Goal: Information Seeking & Learning: Learn about a topic

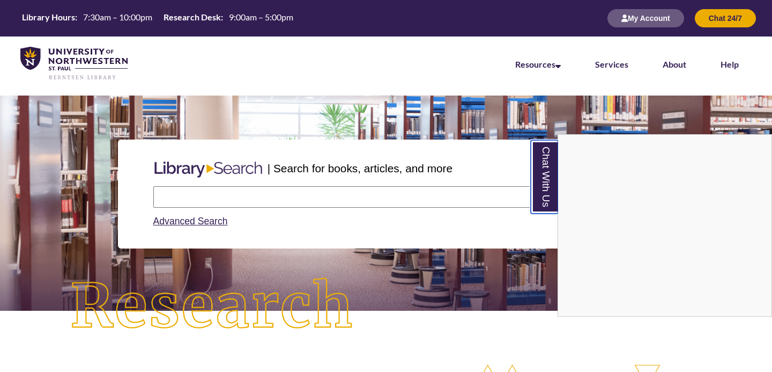
click at [541, 178] on link "Chat With Us" at bounding box center [544, 176] width 27 height 73
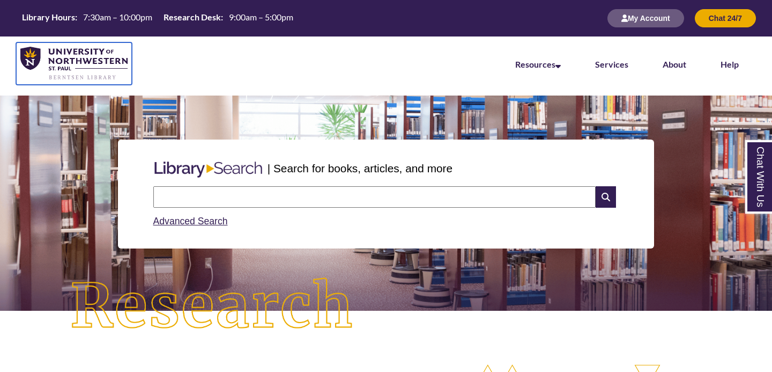
click at [92, 57] on img at bounding box center [73, 64] width 107 height 34
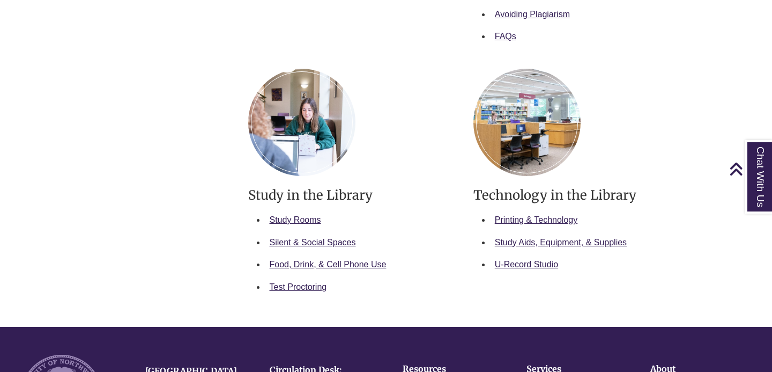
scroll to position [537, 0]
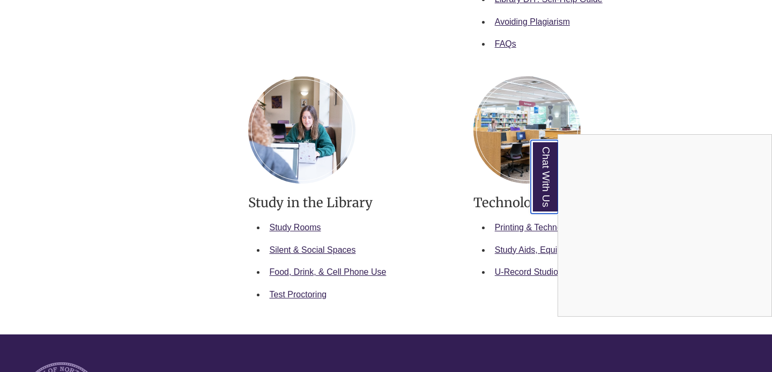
click at [542, 173] on link "Chat With Us" at bounding box center [544, 176] width 27 height 73
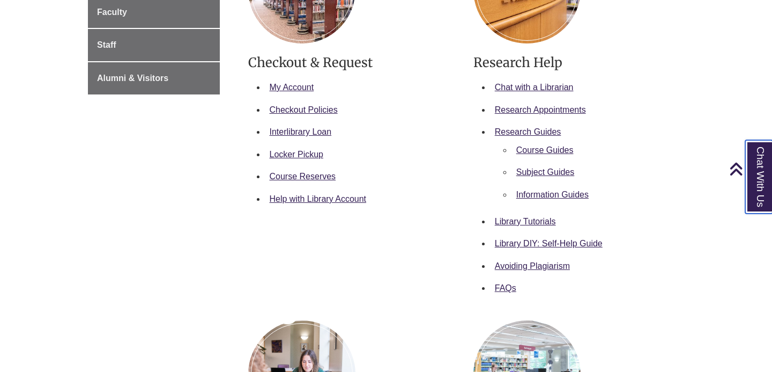
scroll to position [292, 0]
click at [547, 114] on link "Research Appointments" at bounding box center [540, 110] width 91 height 9
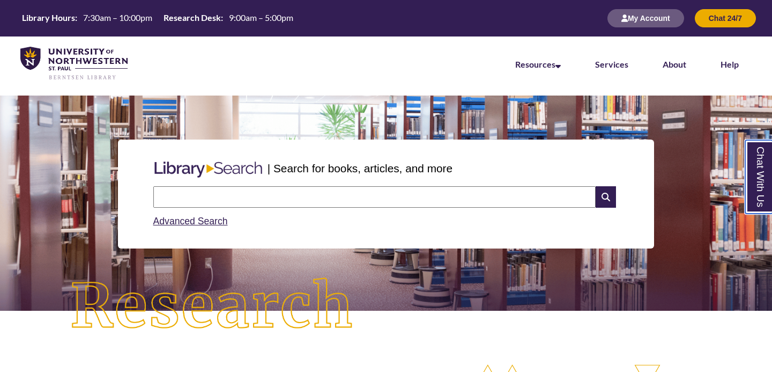
click at [770, 166] on link "Chat With Us" at bounding box center [759, 176] width 27 height 73
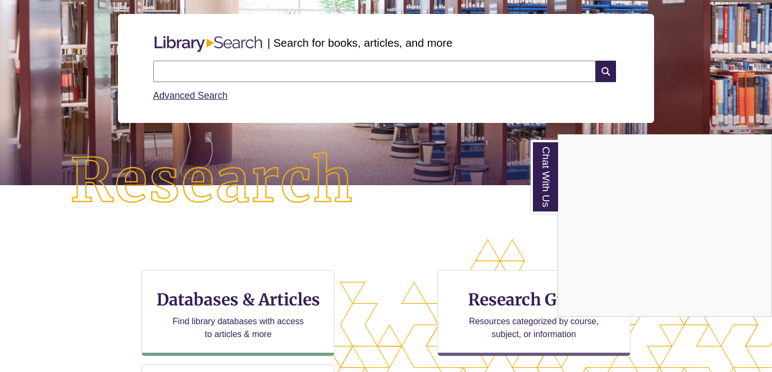
scroll to position [138, 0]
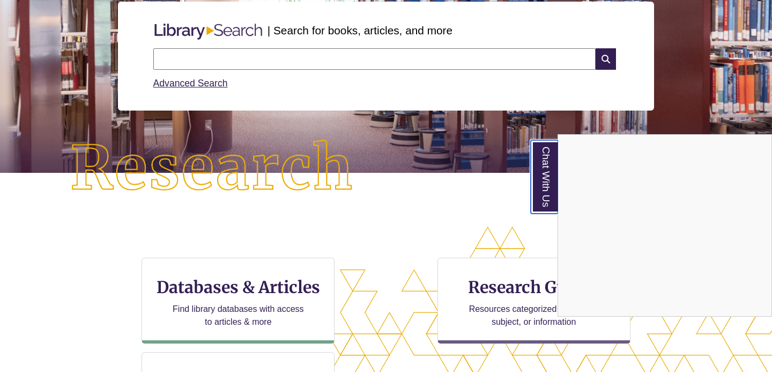
click at [548, 168] on link "Chat With Us" at bounding box center [544, 176] width 27 height 73
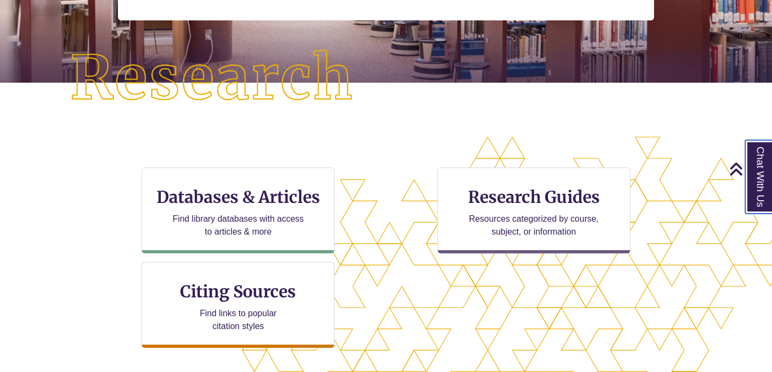
scroll to position [193, 0]
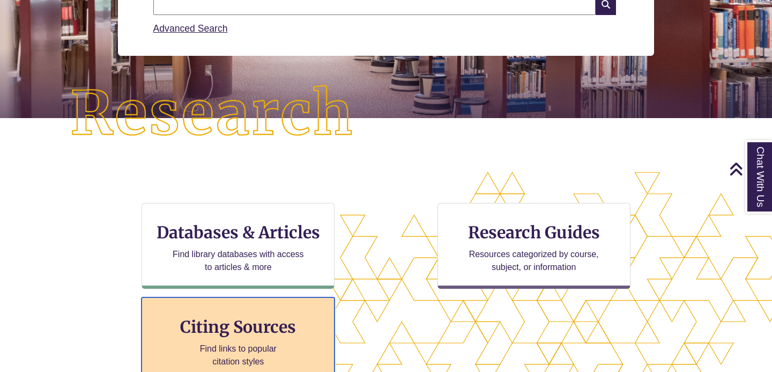
click at [295, 331] on h3 "Citing Sources" at bounding box center [238, 326] width 131 height 20
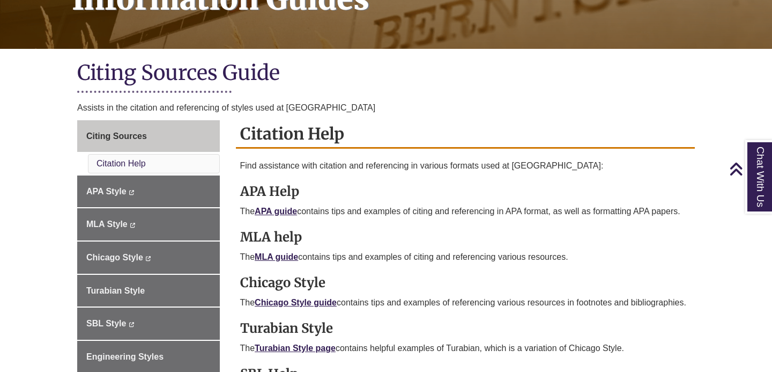
scroll to position [216, 0]
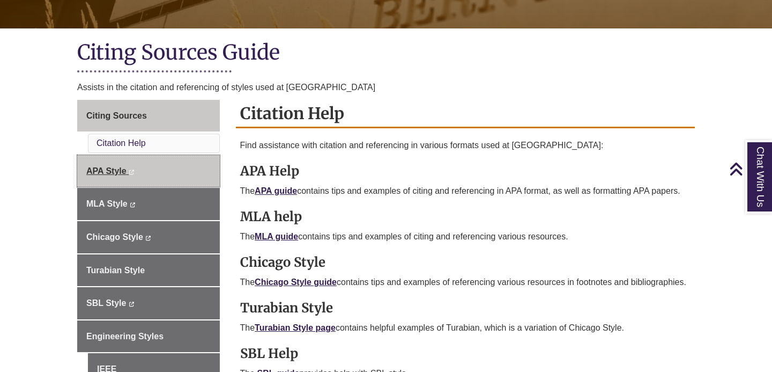
click at [168, 173] on link "APA Style This link opens in a new window This link opens in a new window" at bounding box center [148, 171] width 143 height 32
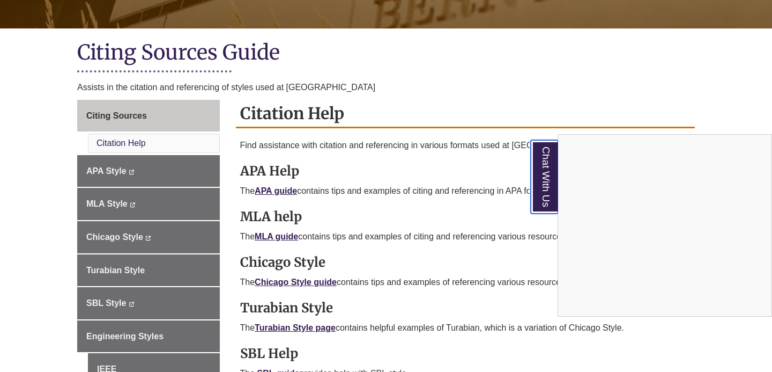
click at [536, 164] on link "Chat With Us" at bounding box center [544, 176] width 27 height 73
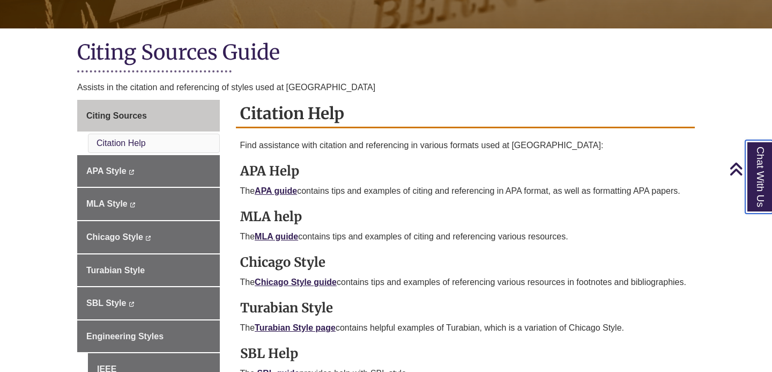
scroll to position [27, 0]
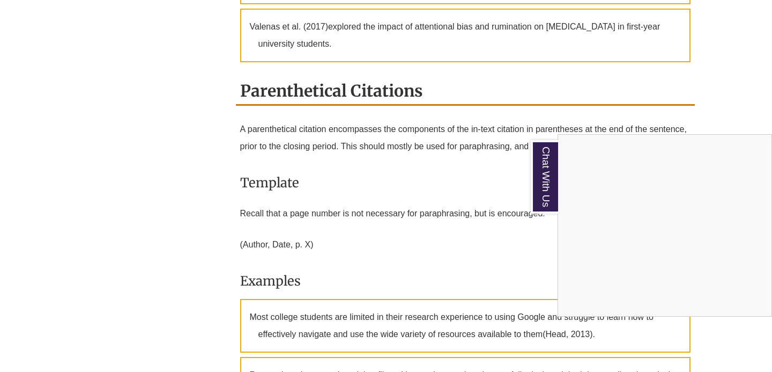
scroll to position [1023, 0]
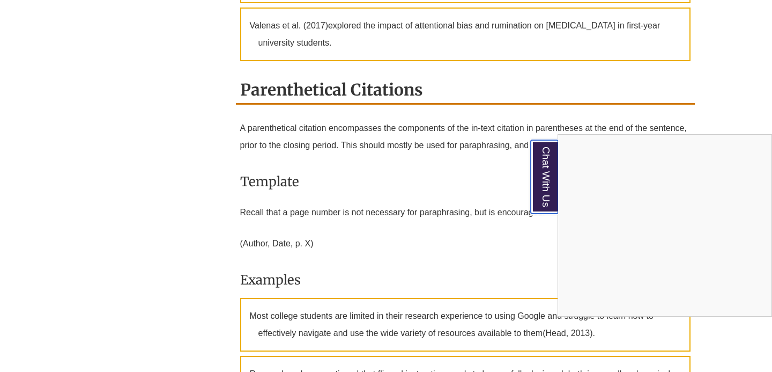
click at [548, 161] on link "Chat With Us" at bounding box center [544, 176] width 27 height 73
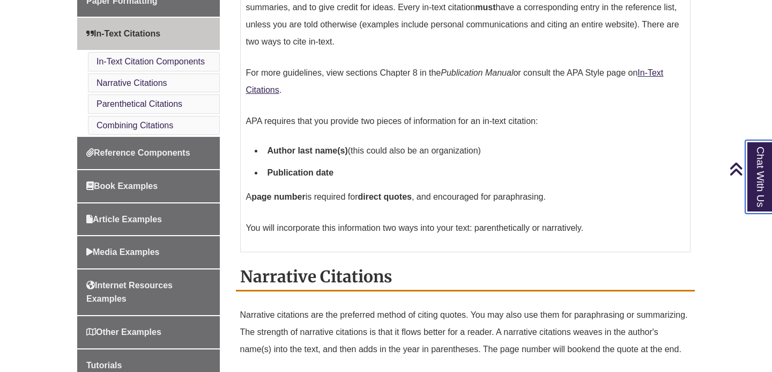
scroll to position [238, 0]
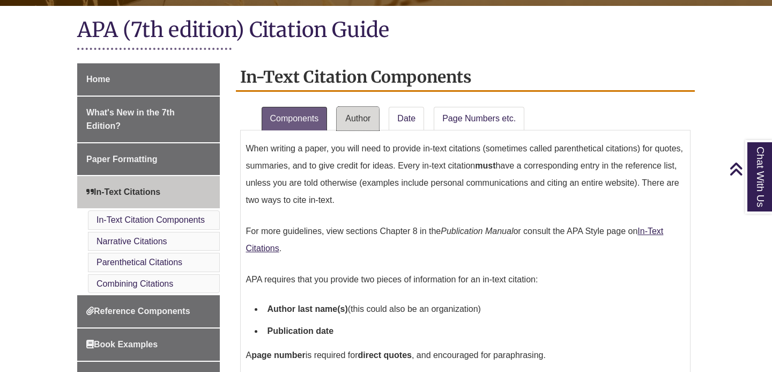
click at [363, 128] on link "Author" at bounding box center [358, 119] width 42 height 24
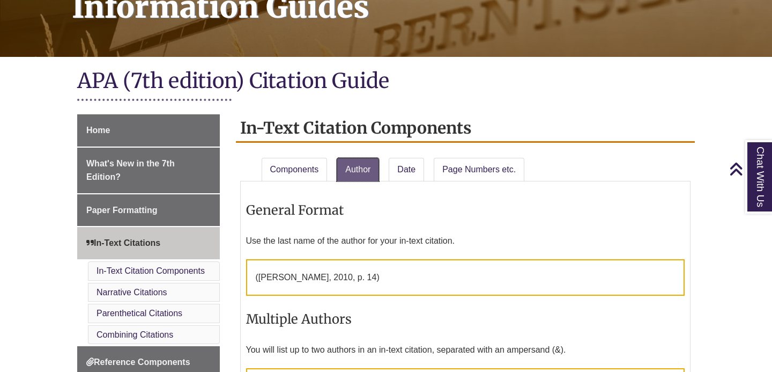
scroll to position [0, 0]
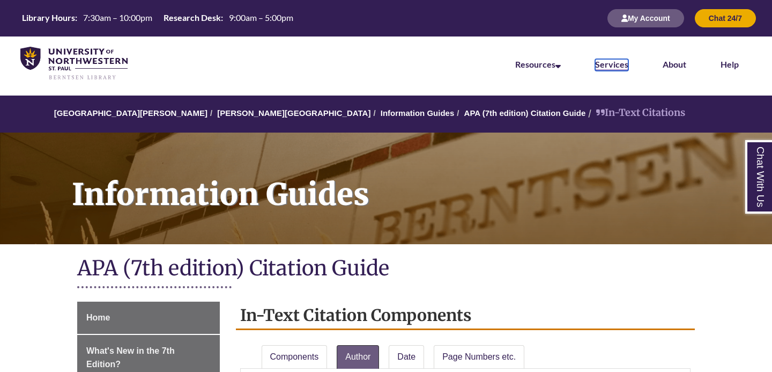
click at [619, 66] on link "Services" at bounding box center [611, 65] width 33 height 12
